Goal: Find specific page/section: Find specific page/section

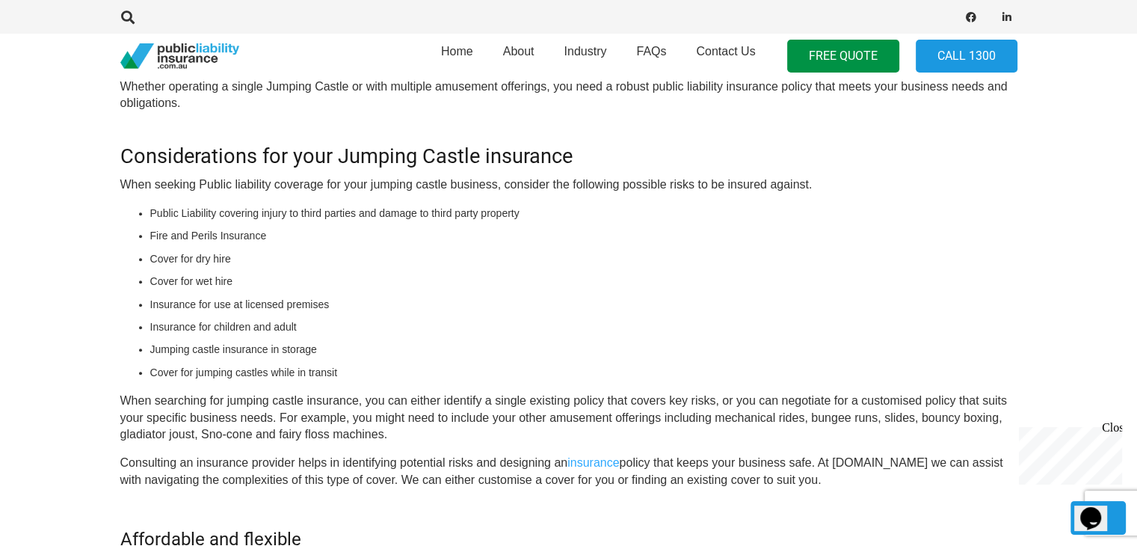
scroll to position [752, 0]
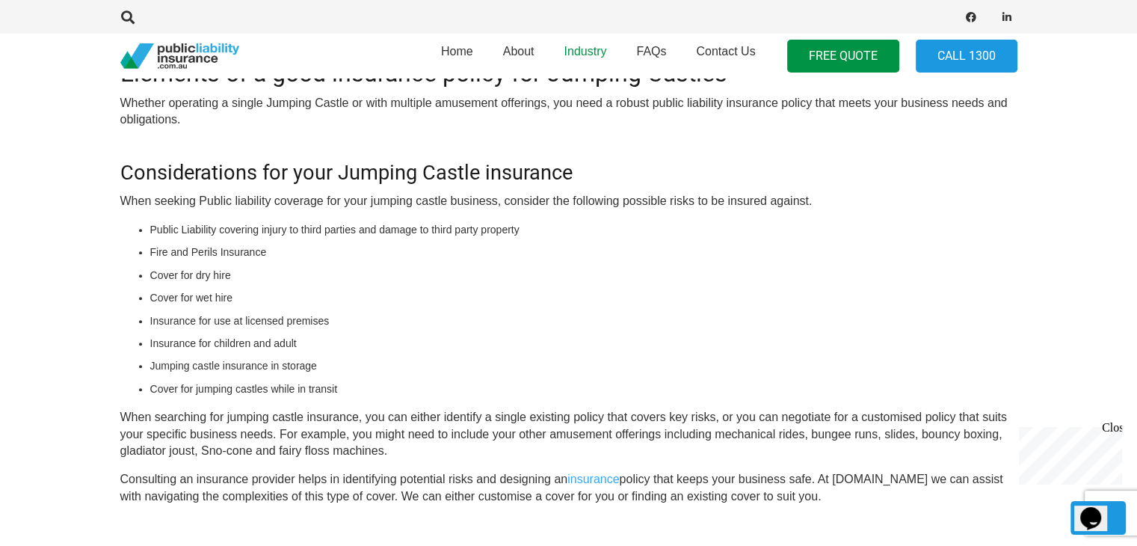
click at [582, 49] on span "Industry" at bounding box center [585, 51] width 43 height 13
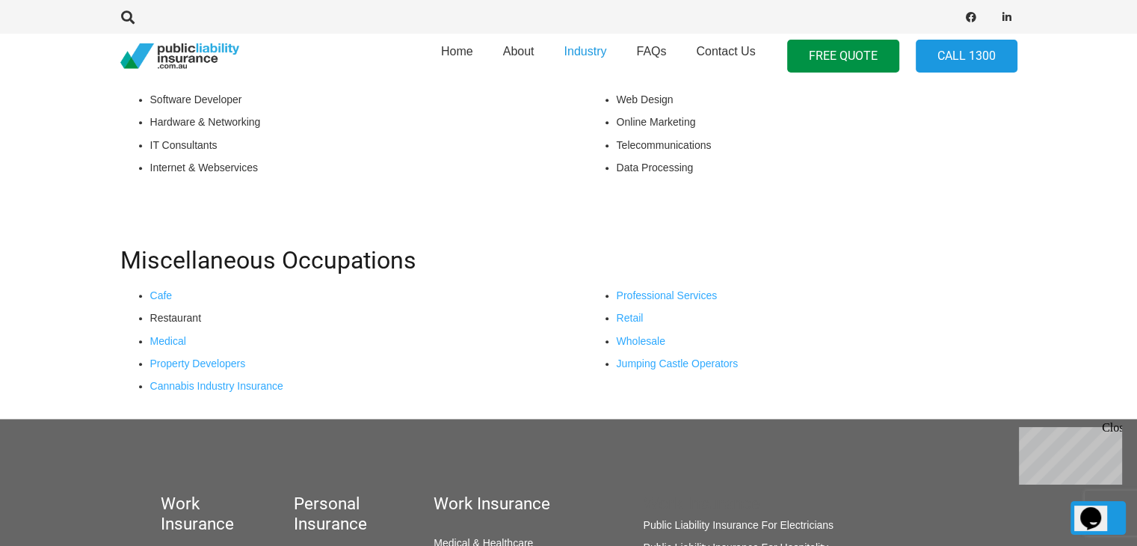
scroll to position [1271, 0]
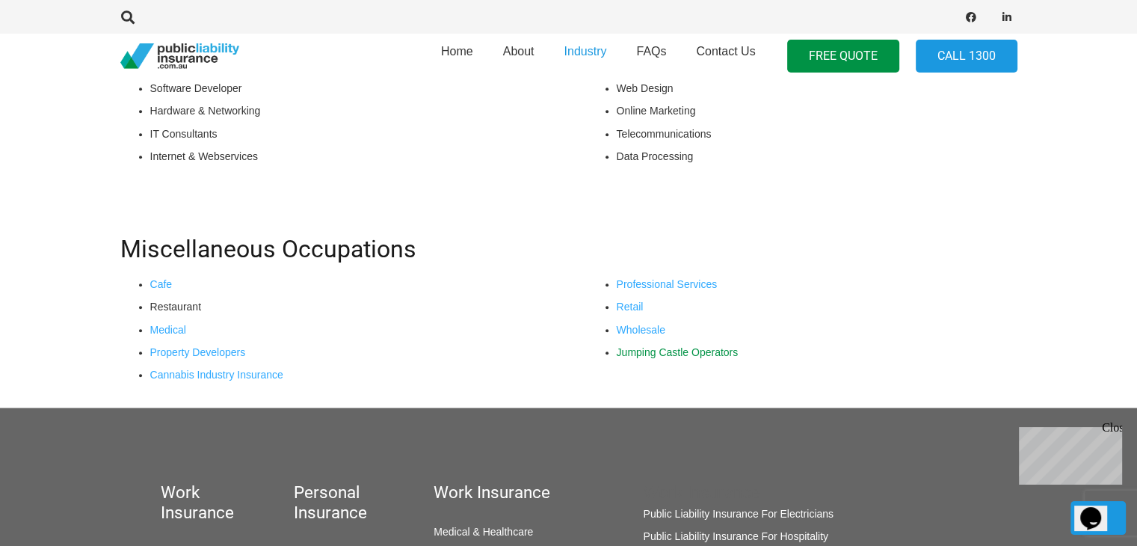
click at [701, 354] on link "Jumping Castle Operators" at bounding box center [678, 352] width 122 height 12
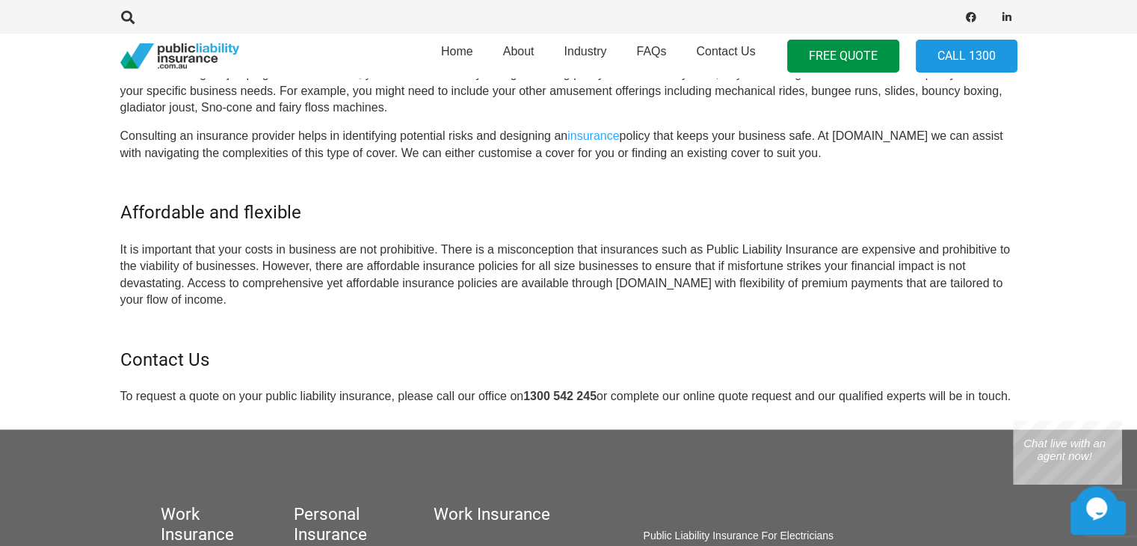
scroll to position [1122, 0]
